Goal: Find specific page/section: Find specific page/section

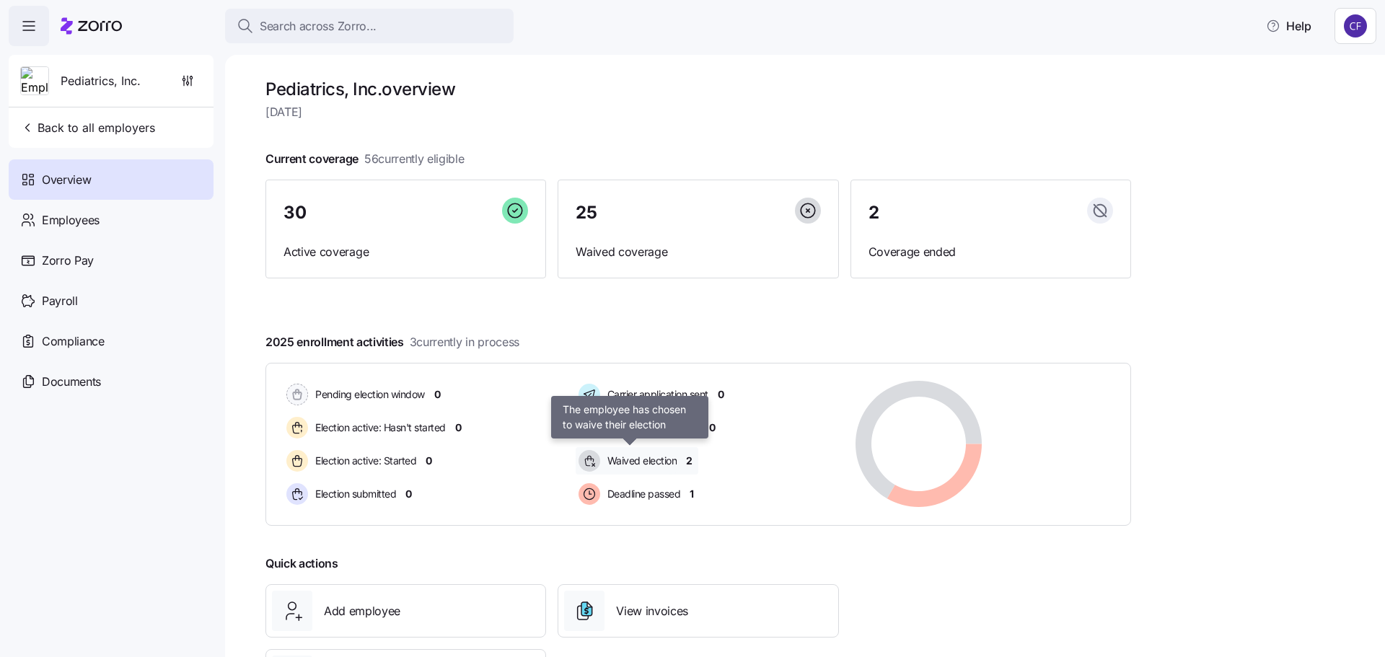
click at [646, 461] on span "Waived election" at bounding box center [640, 461] width 74 height 14
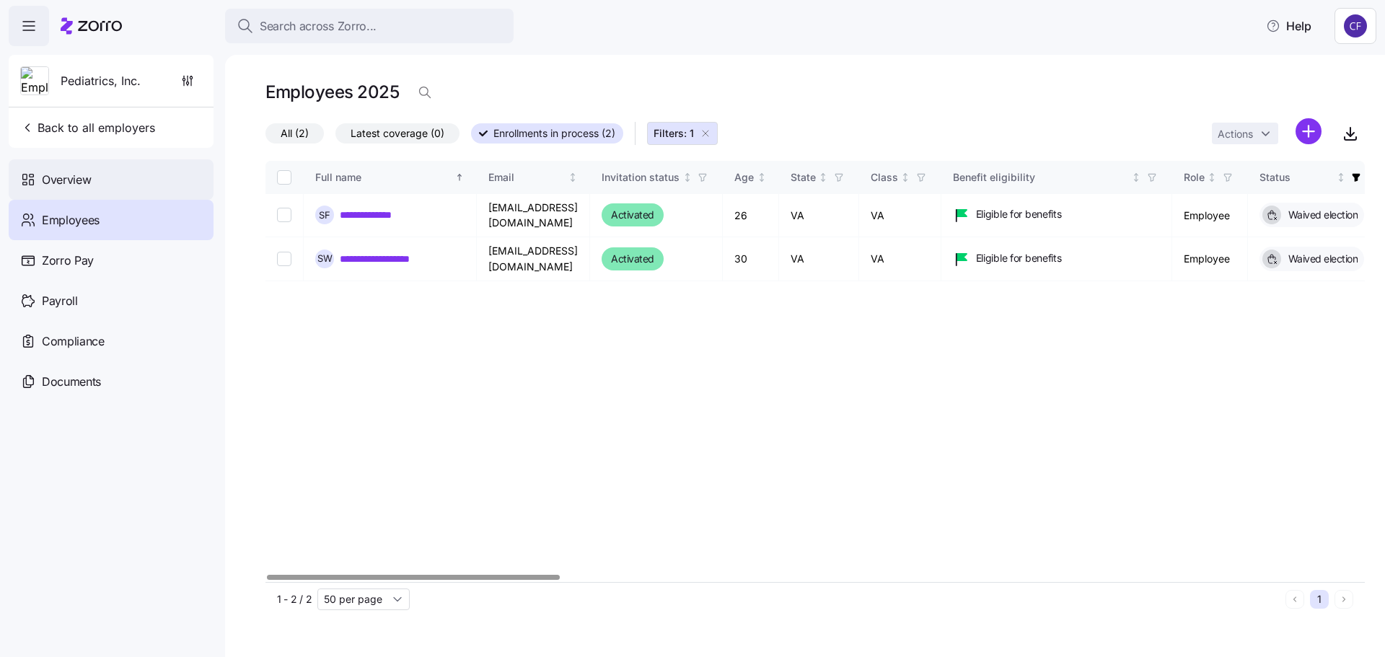
click at [74, 177] on span "Overview" at bounding box center [66, 180] width 49 height 18
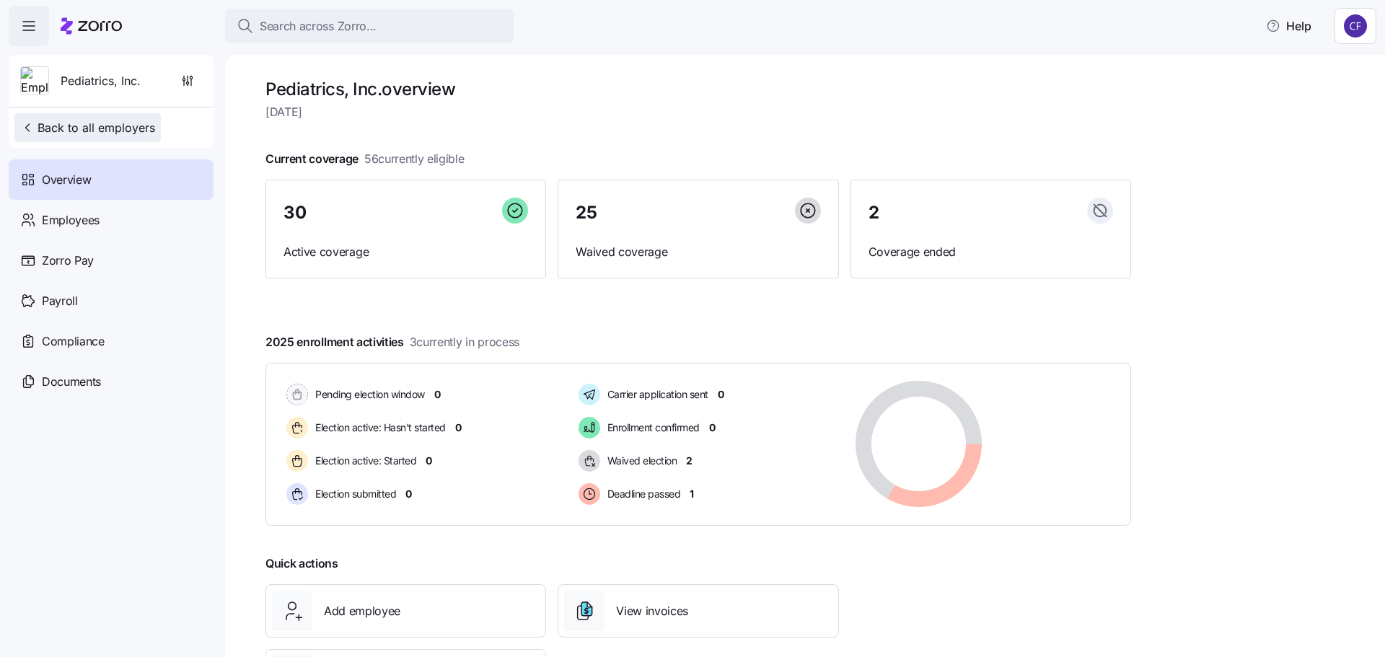
click at [111, 127] on span "Back to all employers" at bounding box center [87, 127] width 135 height 17
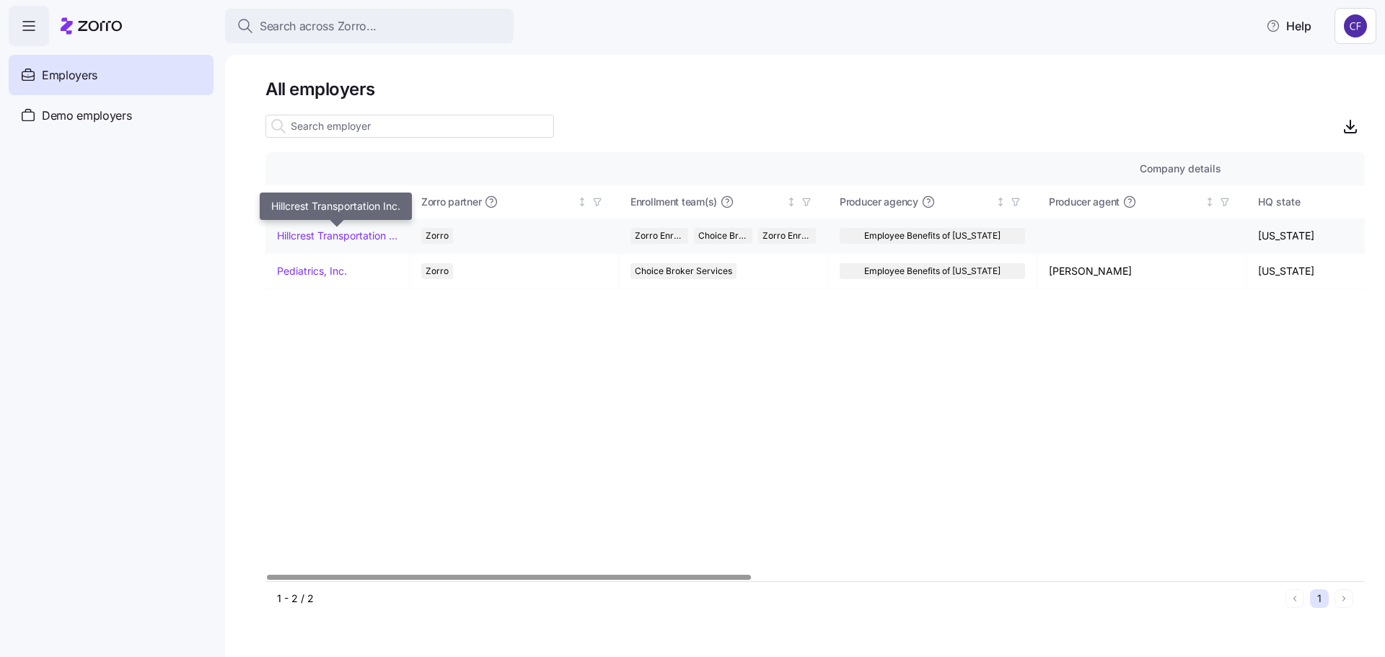
click at [352, 234] on link "Hillcrest Transportation Inc." at bounding box center [337, 236] width 120 height 14
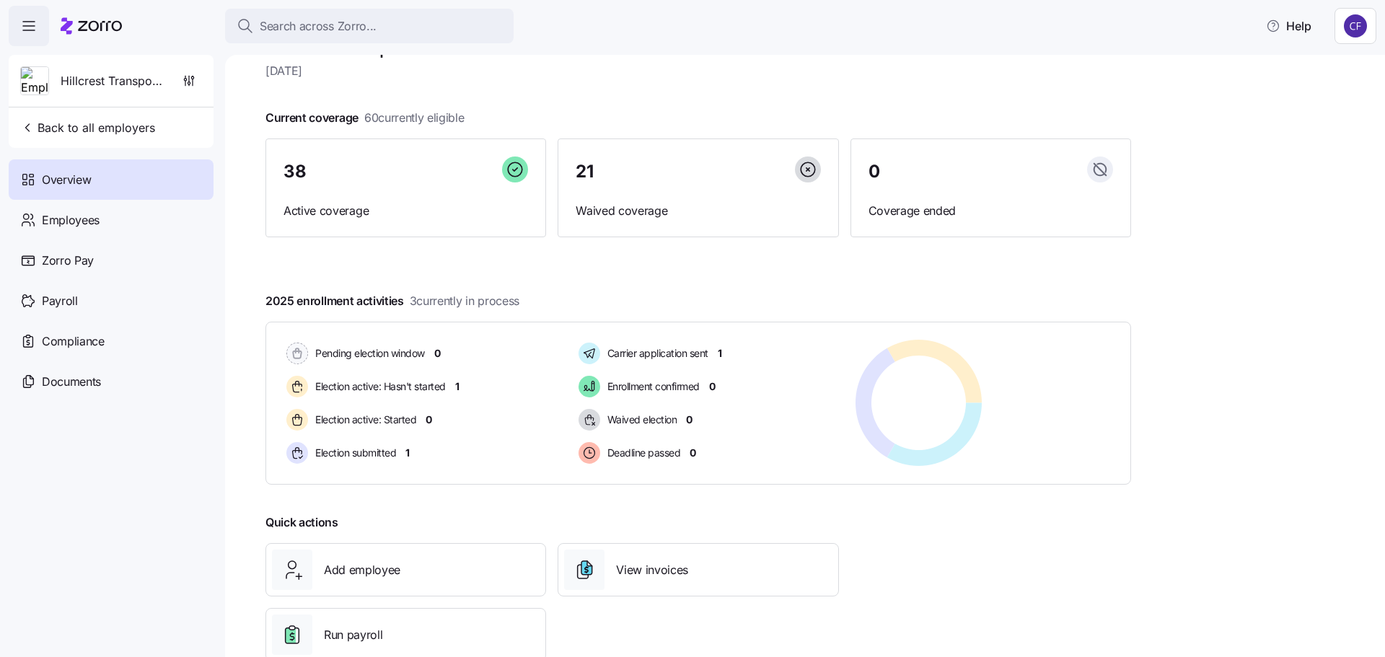
scroll to position [80, 0]
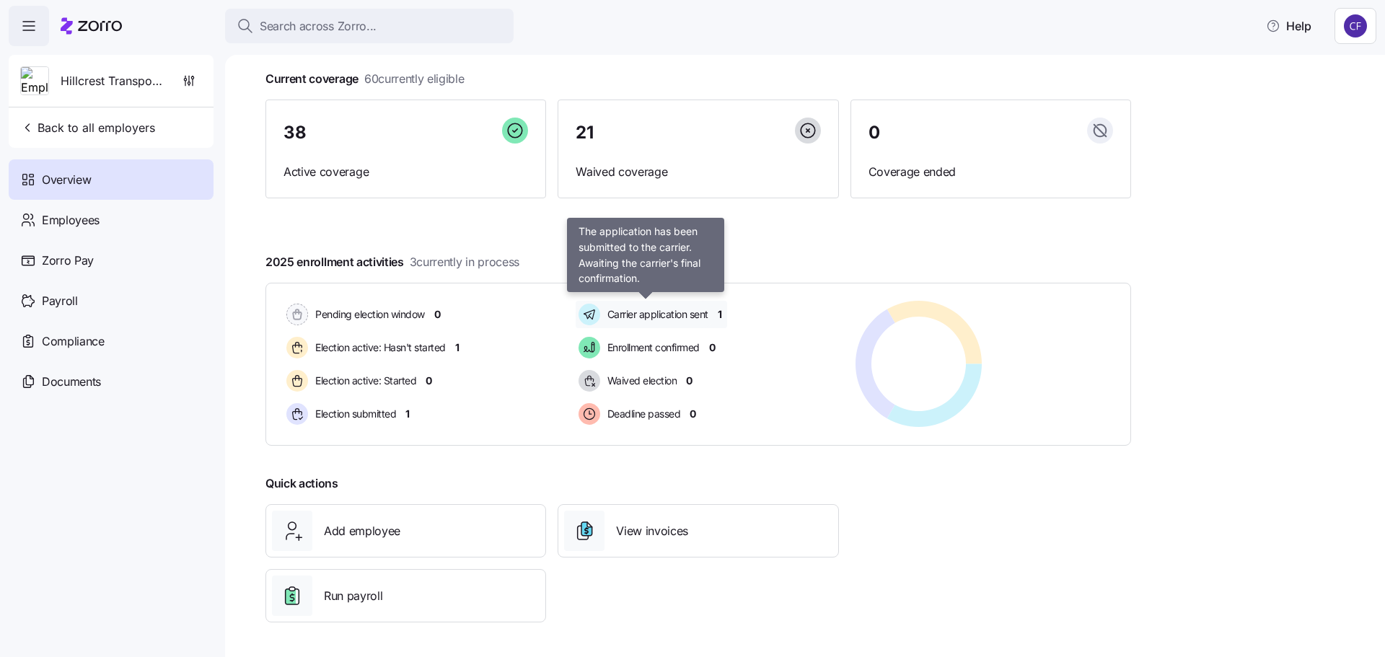
click at [671, 318] on span "Carrier application sent" at bounding box center [655, 314] width 105 height 14
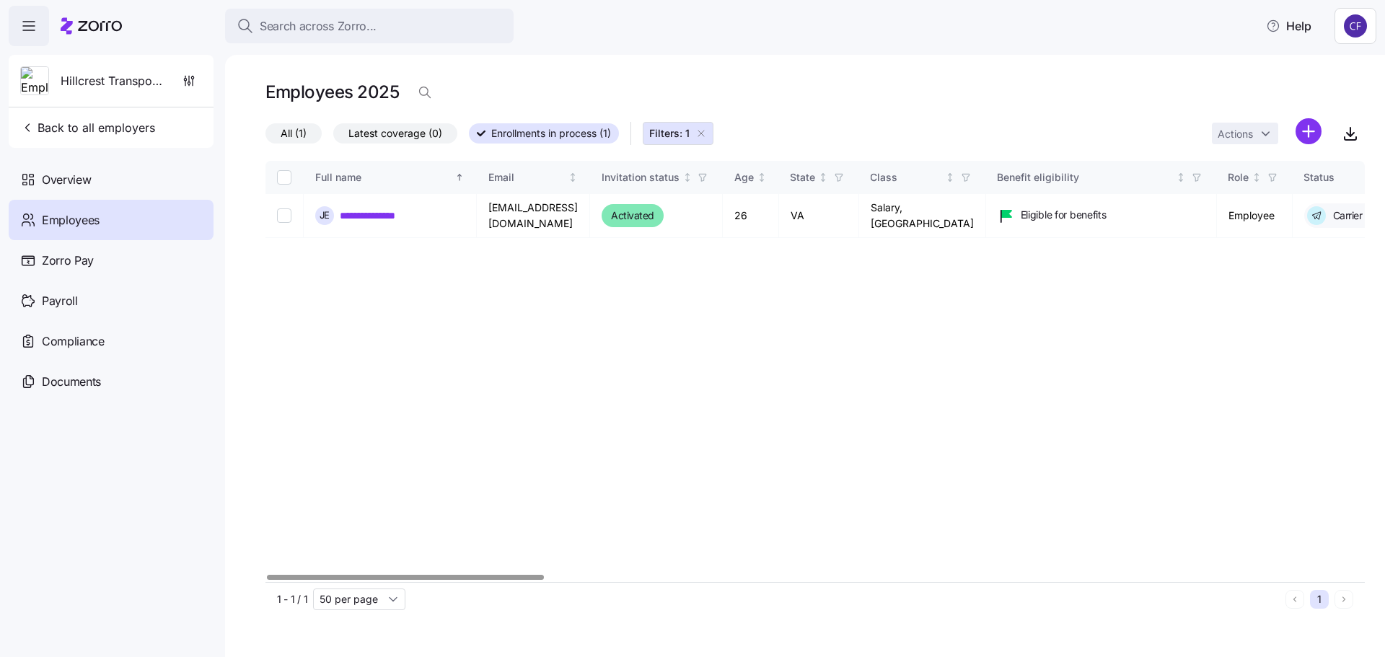
click at [423, 580] on div at bounding box center [405, 577] width 277 height 5
click at [73, 180] on span "Overview" at bounding box center [66, 180] width 49 height 18
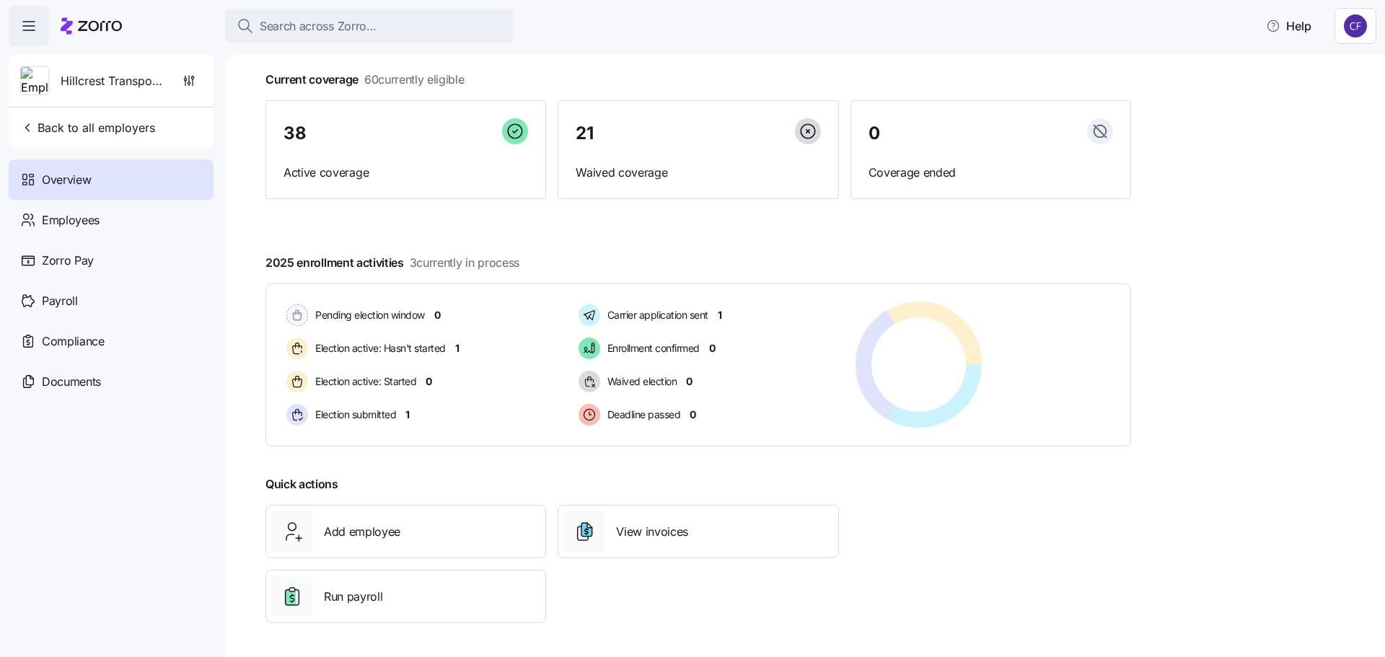
scroll to position [80, 0]
click at [374, 415] on span "Election submitted" at bounding box center [353, 414] width 85 height 14
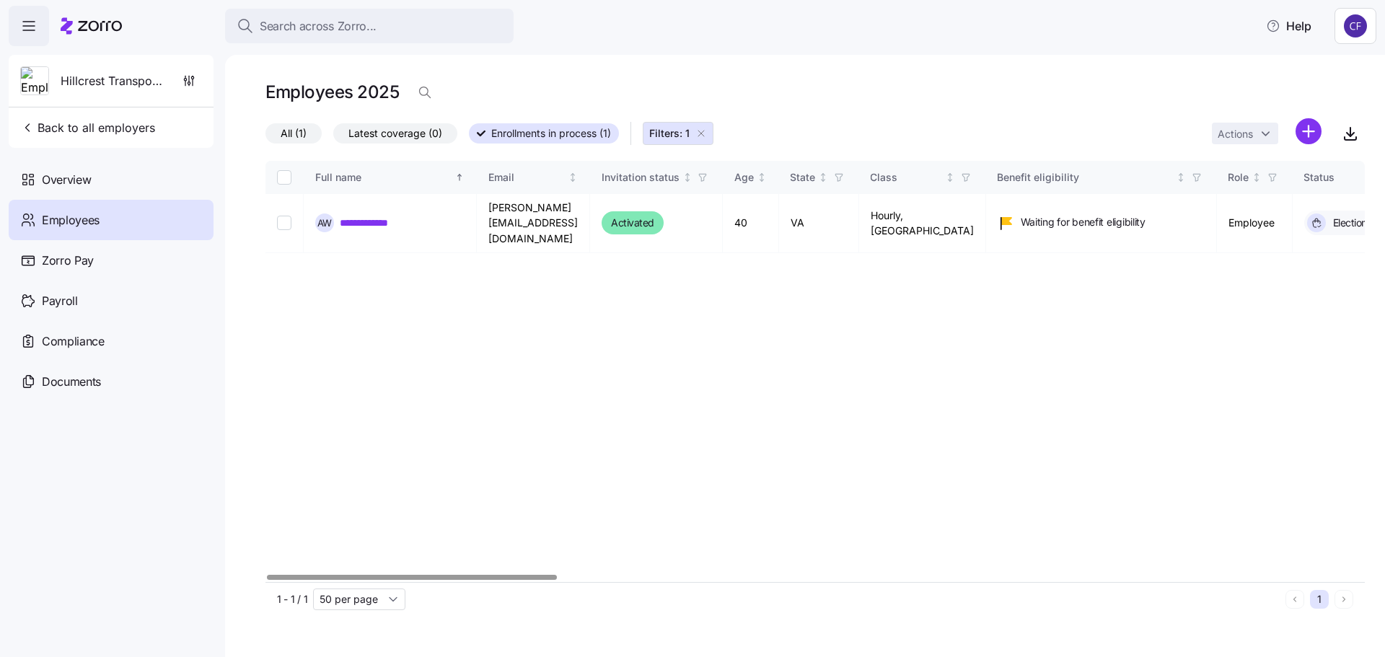
click at [267, 580] on div at bounding box center [412, 577] width 290 height 5
click at [69, 181] on span "Overview" at bounding box center [66, 180] width 49 height 18
